Goal: Task Accomplishment & Management: Use online tool/utility

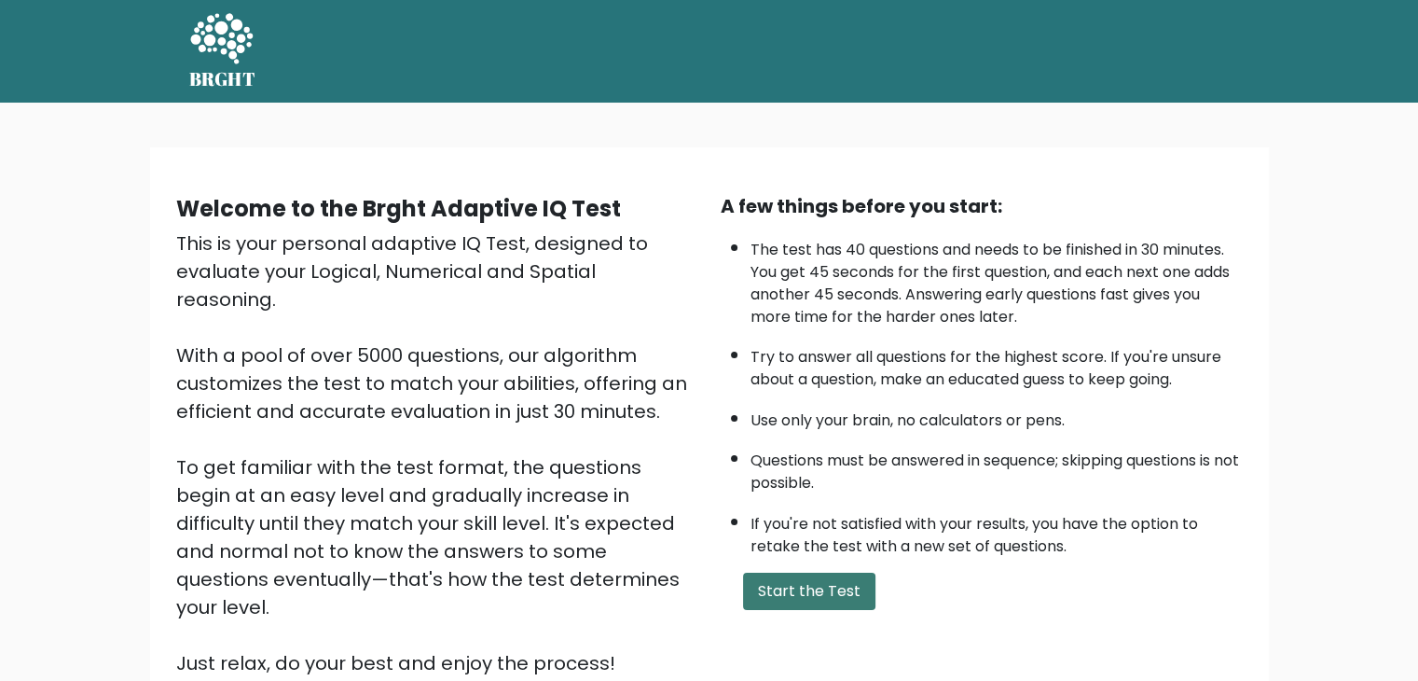
click at [772, 579] on button "Start the Test" at bounding box center [809, 590] width 132 height 37
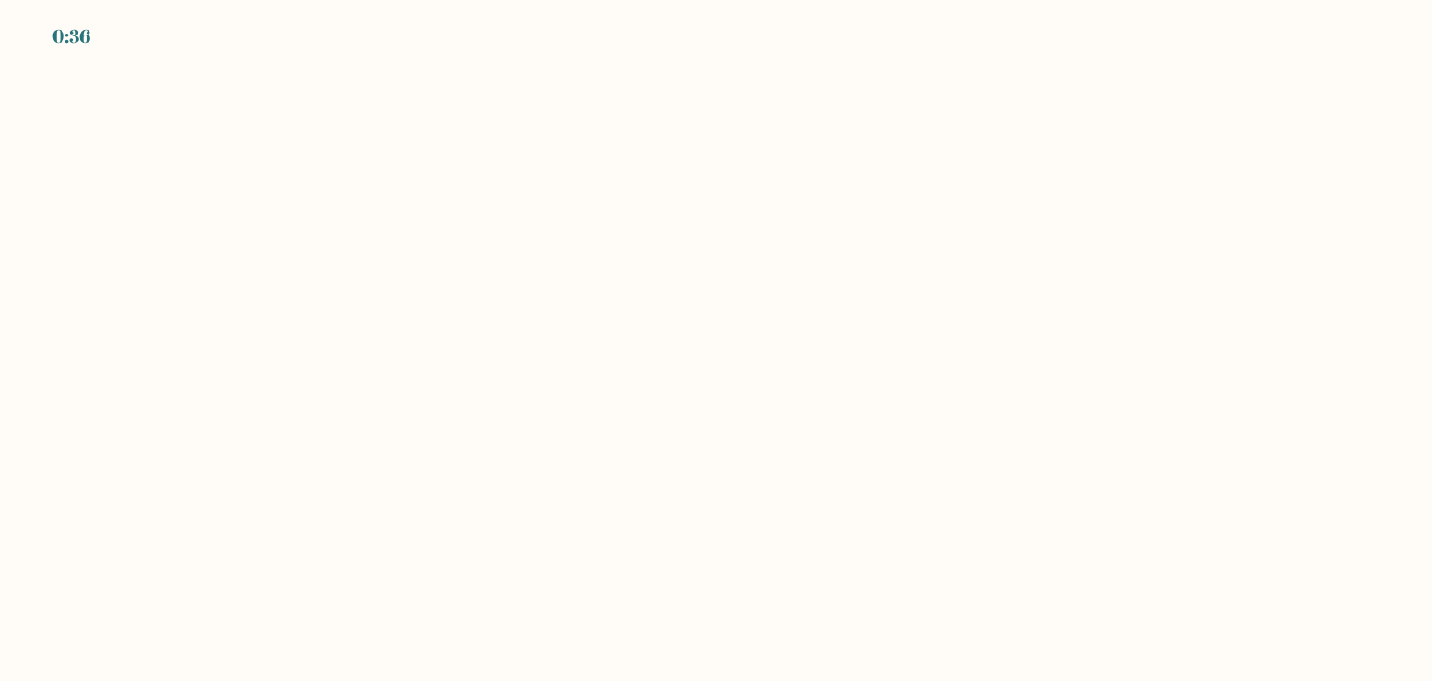
drag, startPoint x: 1387, startPoint y: 385, endPoint x: 1431, endPoint y: 195, distance: 195.2
click at [1431, 195] on body "0:36" at bounding box center [716, 340] width 1432 height 681
click at [1431, 195] on body "0:35" at bounding box center [716, 340] width 1432 height 681
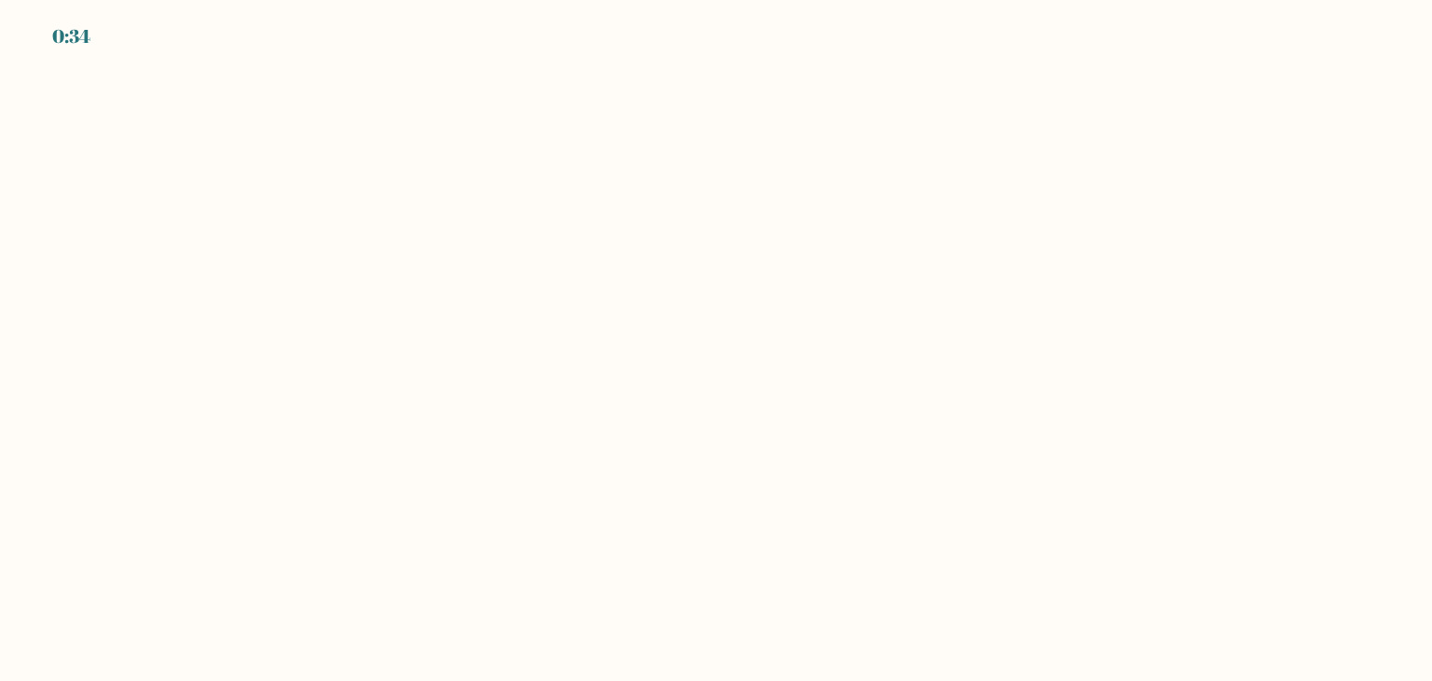
click at [1431, 195] on body "0:34" at bounding box center [716, 340] width 1432 height 681
